Goal: Information Seeking & Learning: Understand process/instructions

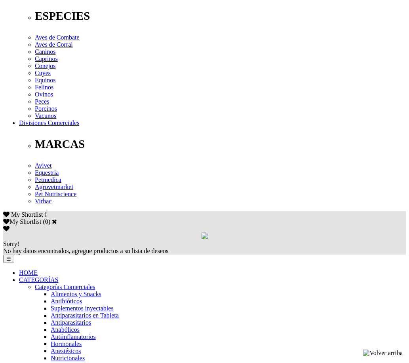
scroll to position [317, 0]
drag, startPoint x: 94, startPoint y: 129, endPoint x: 129, endPoint y: 127, distance: 34.5
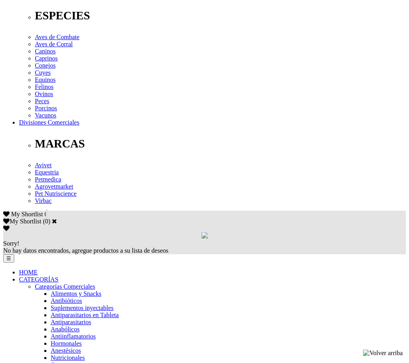
drag, startPoint x: 93, startPoint y: 129, endPoint x: 129, endPoint y: 125, distance: 36.7
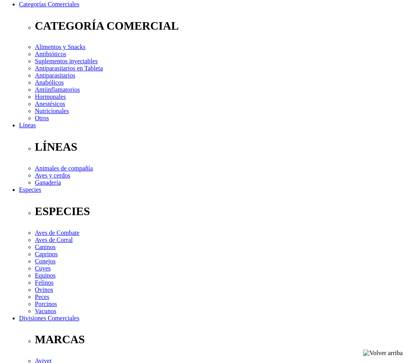
scroll to position [277, 0]
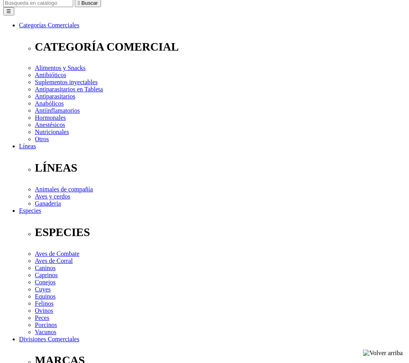
scroll to position [79, 0]
